Goal: Complete application form

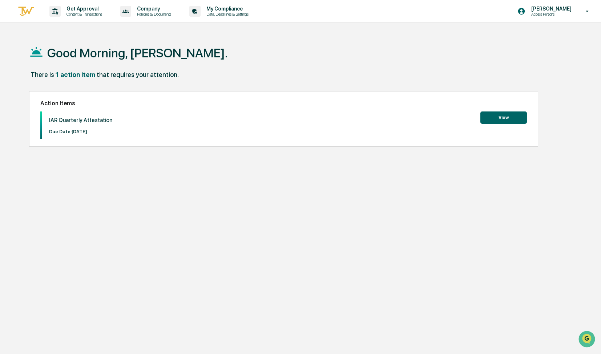
click at [494, 113] on button "View" at bounding box center [503, 118] width 47 height 12
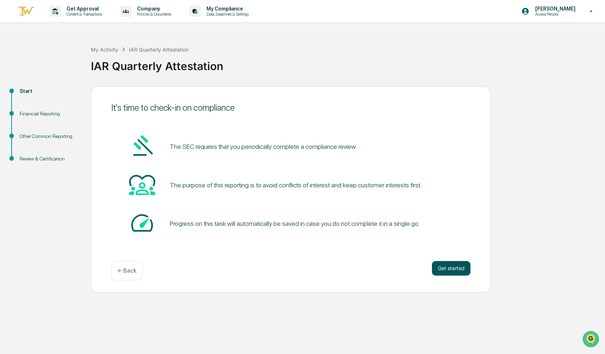
click at [442, 272] on button "Get started" at bounding box center [451, 268] width 39 height 15
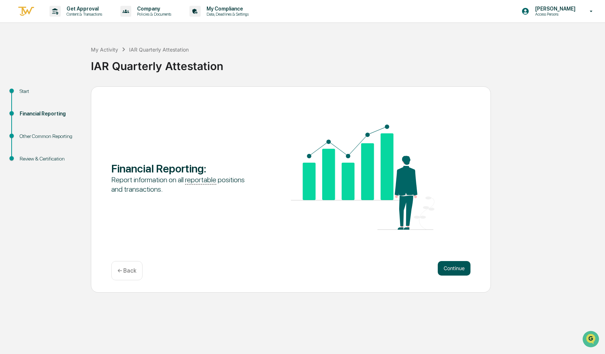
click at [452, 270] on button "Continue" at bounding box center [453, 268] width 33 height 15
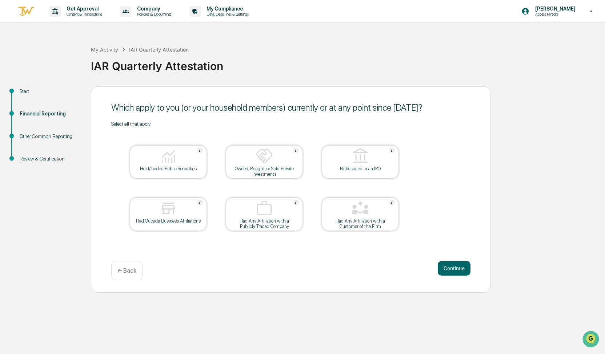
click at [168, 162] on img at bounding box center [167, 155] width 17 height 17
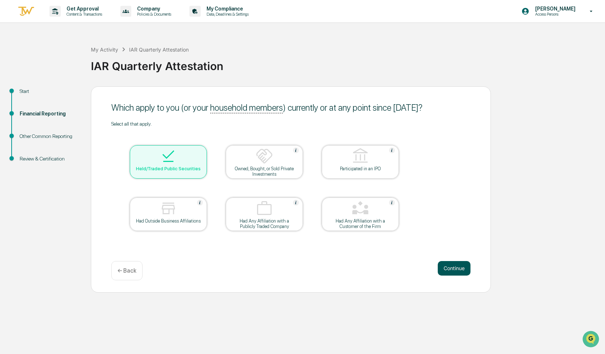
click at [460, 269] on button "Continue" at bounding box center [453, 268] width 33 height 15
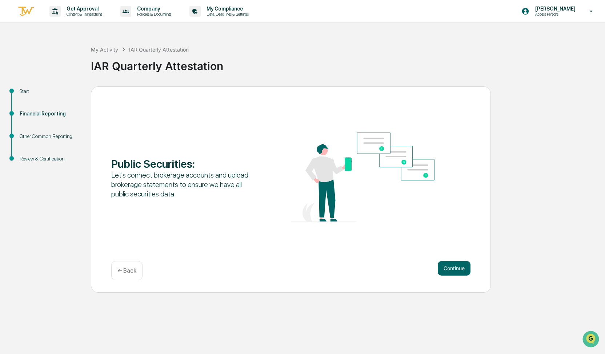
click at [460, 269] on button "Continue" at bounding box center [453, 268] width 33 height 15
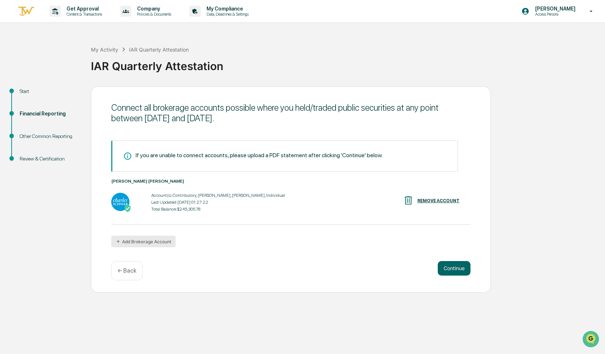
click at [151, 242] on button "Add Brokerage Account" at bounding box center [143, 242] width 64 height 12
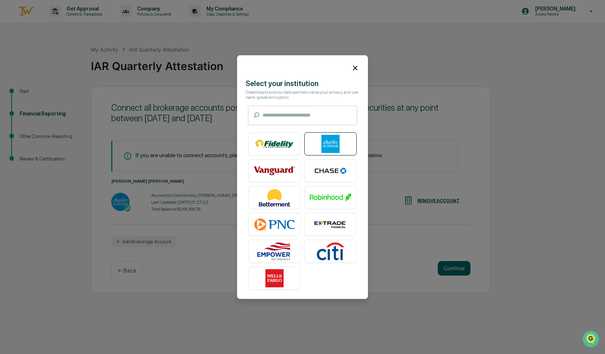
click at [344, 135] on img at bounding box center [330, 144] width 41 height 18
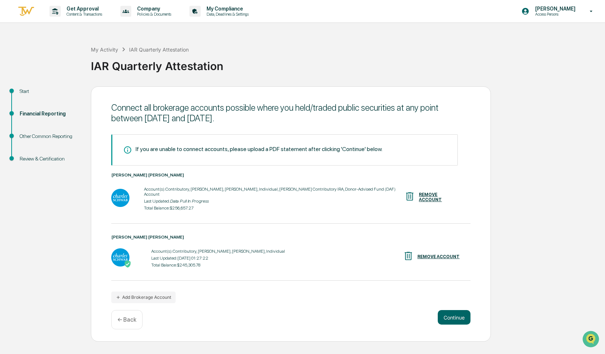
click at [425, 251] on div "REMOVE ACCOUNT" at bounding box center [431, 257] width 57 height 12
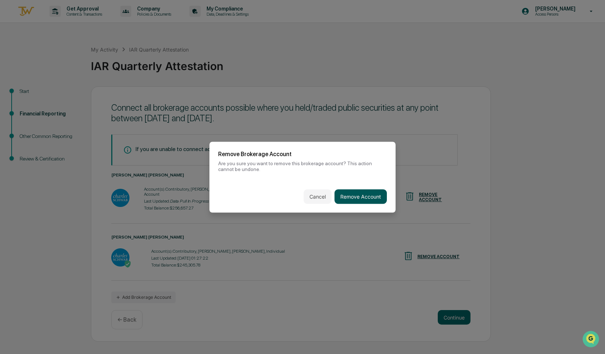
click at [360, 192] on button "Remove Account" at bounding box center [360, 196] width 52 height 15
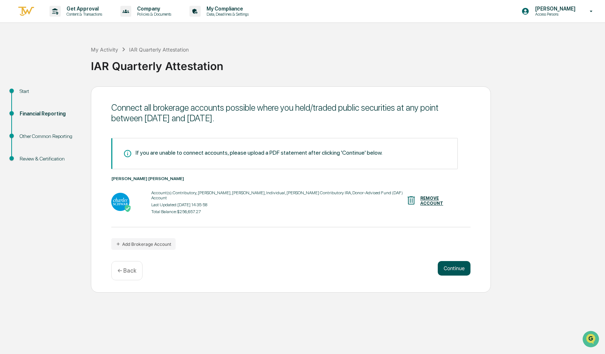
click at [455, 268] on button "Continue" at bounding box center [453, 268] width 33 height 15
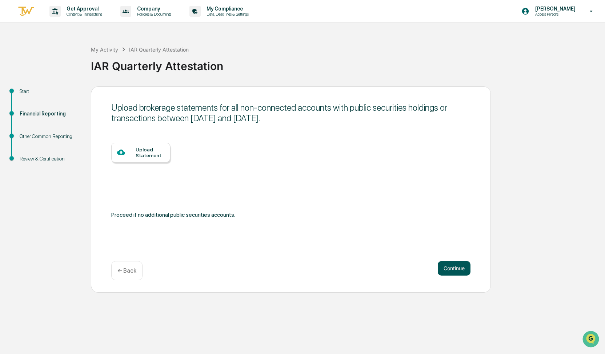
click at [456, 268] on button "Continue" at bounding box center [453, 268] width 33 height 15
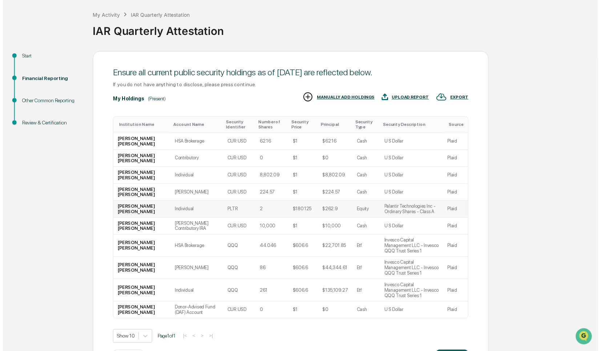
scroll to position [54, 0]
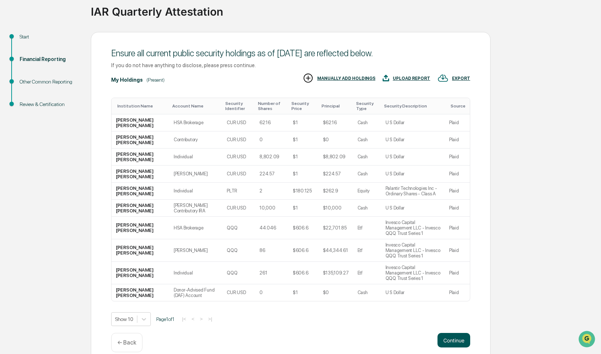
click at [451, 333] on button "Continue" at bounding box center [453, 340] width 33 height 15
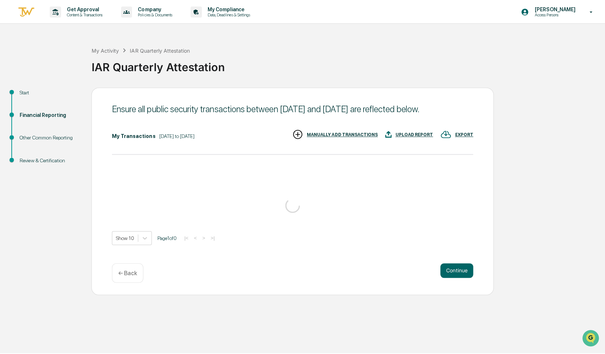
scroll to position [0, 0]
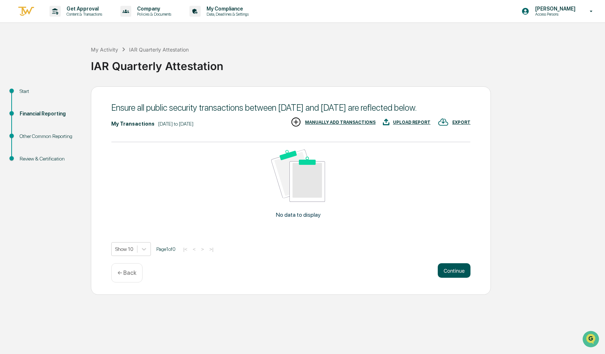
click at [453, 278] on button "Continue" at bounding box center [453, 270] width 33 height 15
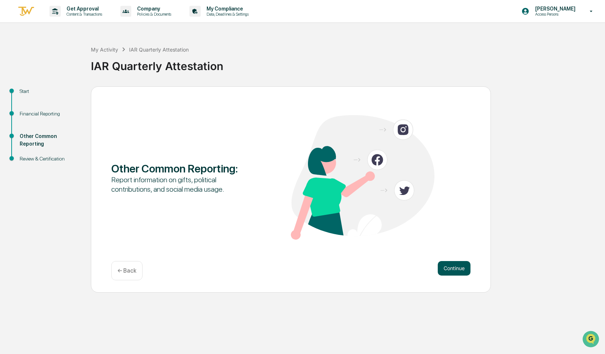
click at [454, 267] on button "Continue" at bounding box center [453, 268] width 33 height 15
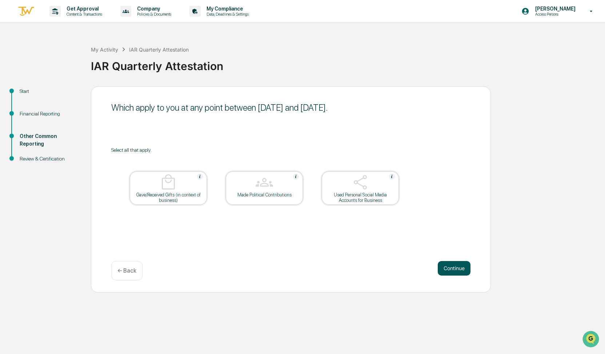
click at [463, 269] on button "Continue" at bounding box center [453, 268] width 33 height 15
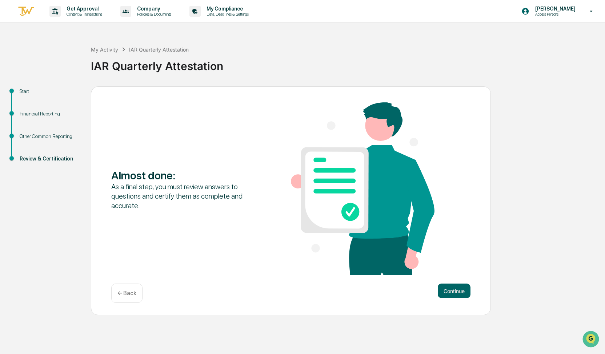
click at [463, 269] on div "Almost done : As a final step, you must review answers to questions and certify…" at bounding box center [290, 189] width 359 height 174
click at [453, 294] on button "Continue" at bounding box center [453, 291] width 33 height 15
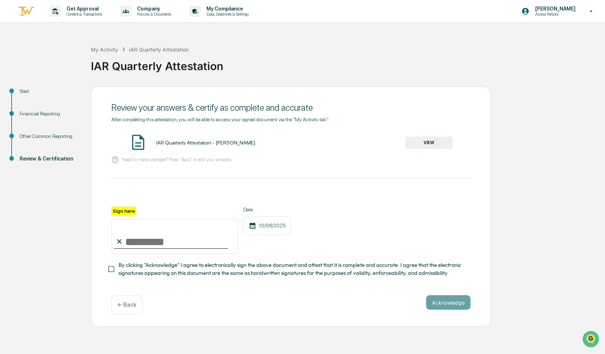
click at [426, 145] on button "VIEW" at bounding box center [428, 143] width 47 height 12
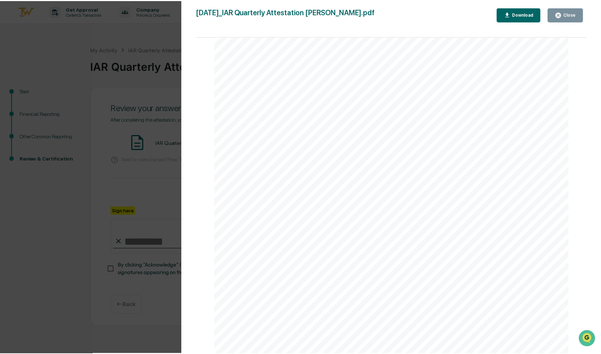
scroll to position [1789, 0]
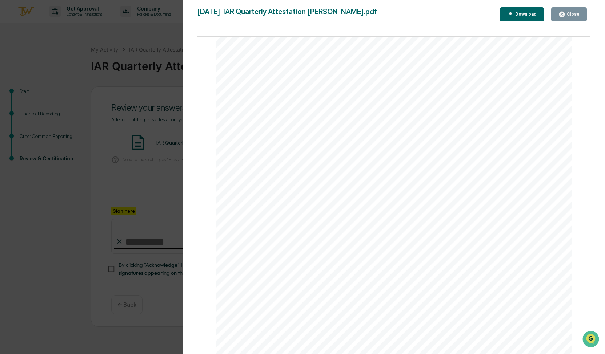
click at [581, 13] on button "Close" at bounding box center [569, 14] width 36 height 14
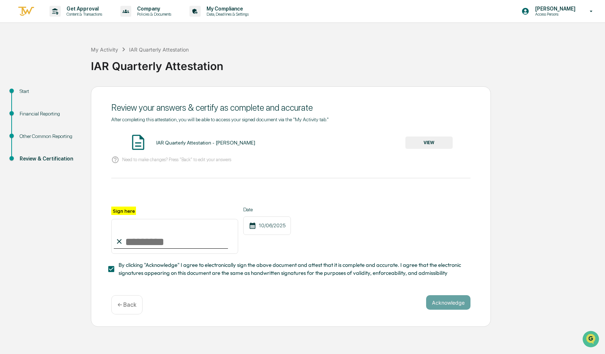
click at [140, 246] on input "Sign here" at bounding box center [174, 236] width 127 height 35
type input "**********"
click at [442, 300] on button "Acknowledge" at bounding box center [448, 302] width 44 height 15
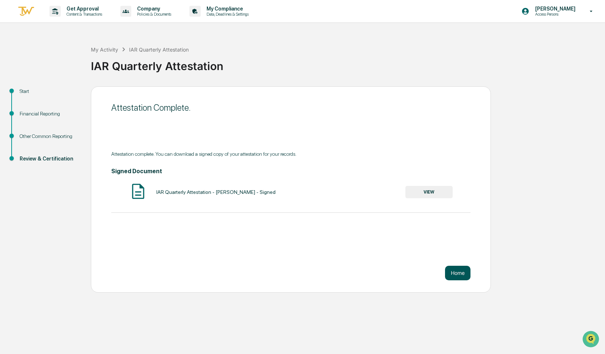
click at [460, 268] on button "Home" at bounding box center [457, 273] width 25 height 15
